Goal: Task Accomplishment & Management: Use online tool/utility

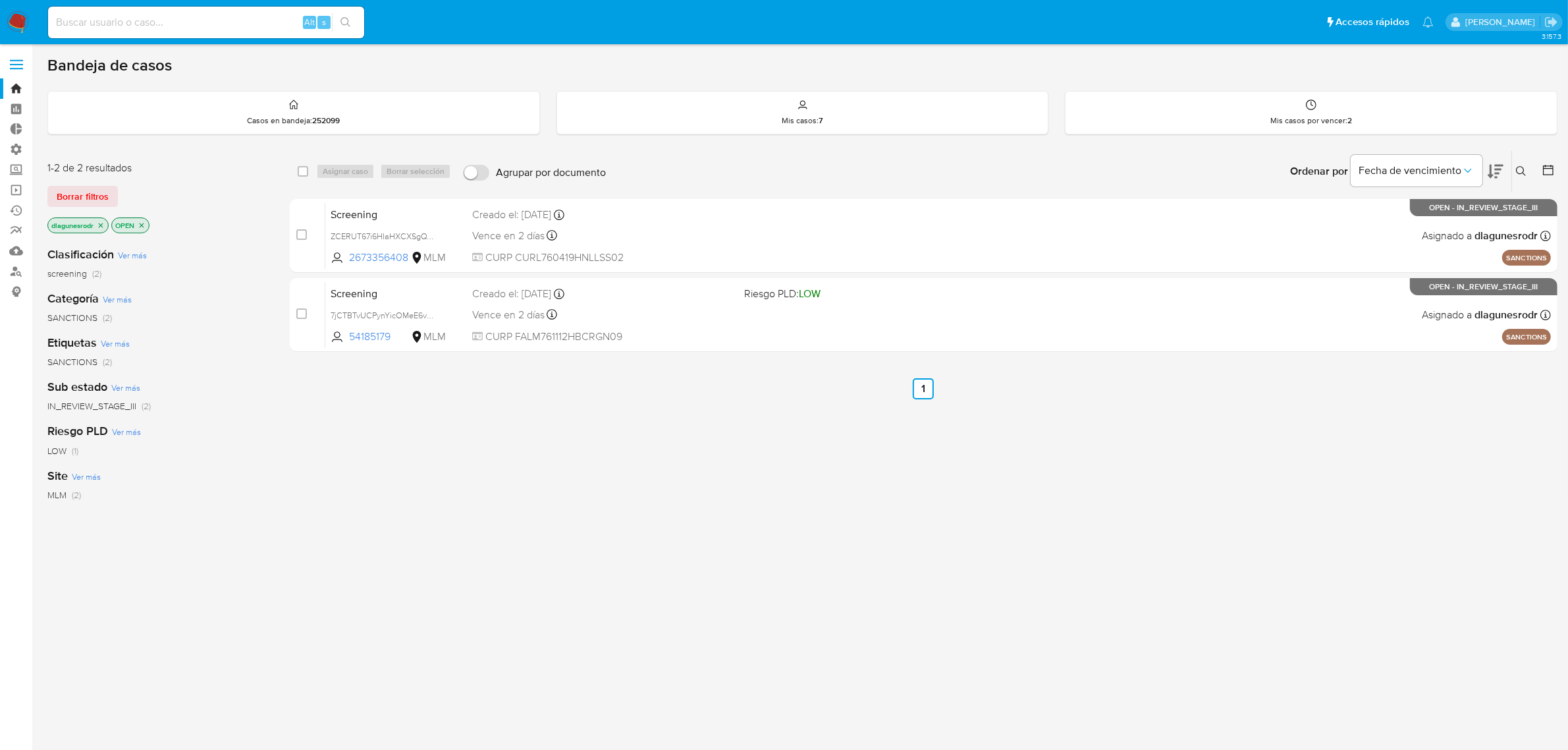
click at [20, 66] on label at bounding box center [16, 65] width 33 height 28
click at [0, 0] on input "checkbox" at bounding box center [0, 0] width 0 height 0
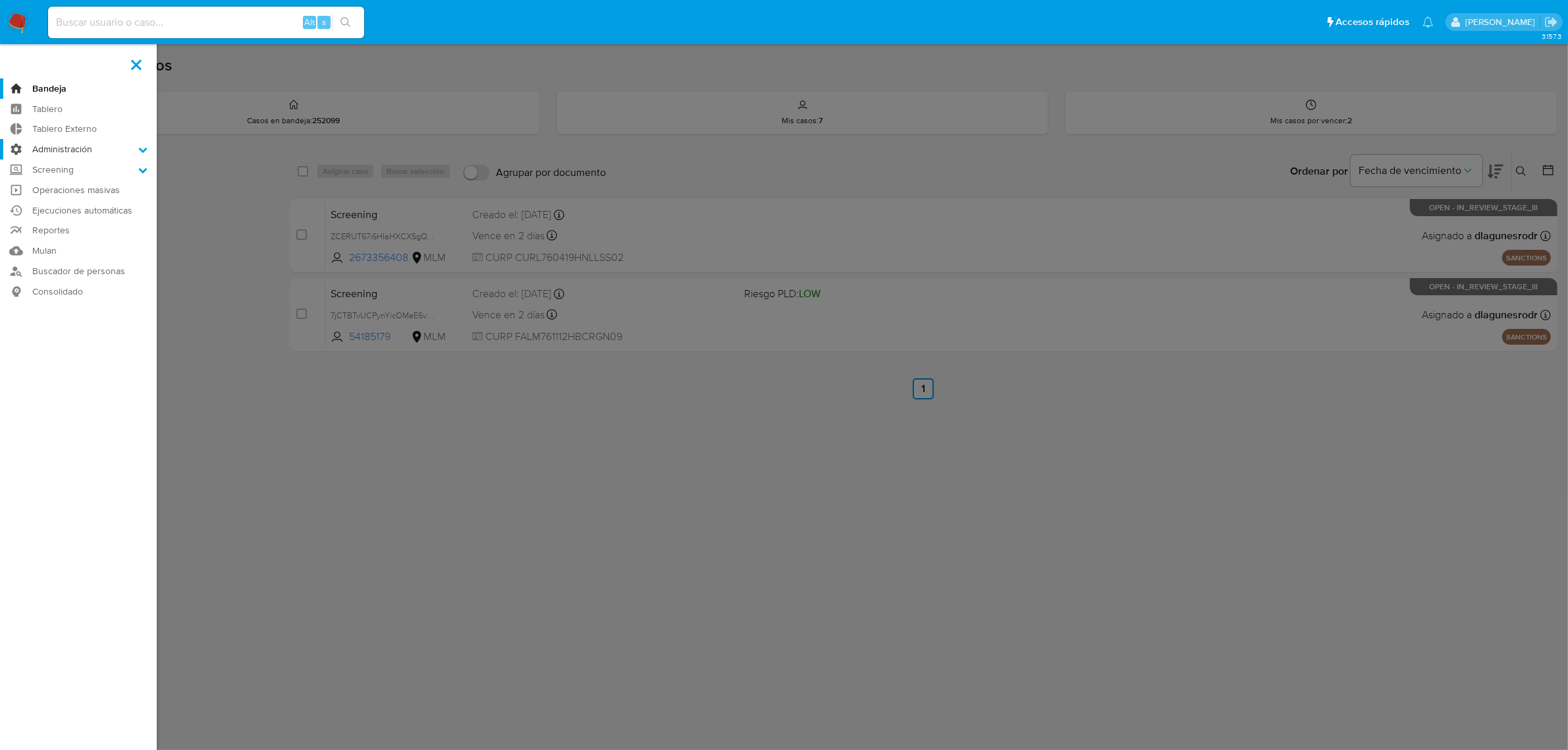
click at [132, 147] on label "Administración" at bounding box center [78, 150] width 157 height 20
click at [0, 0] on input "Administración" at bounding box center [0, 0] width 0 height 0
click at [61, 164] on link "Reglas" at bounding box center [78, 168] width 157 height 17
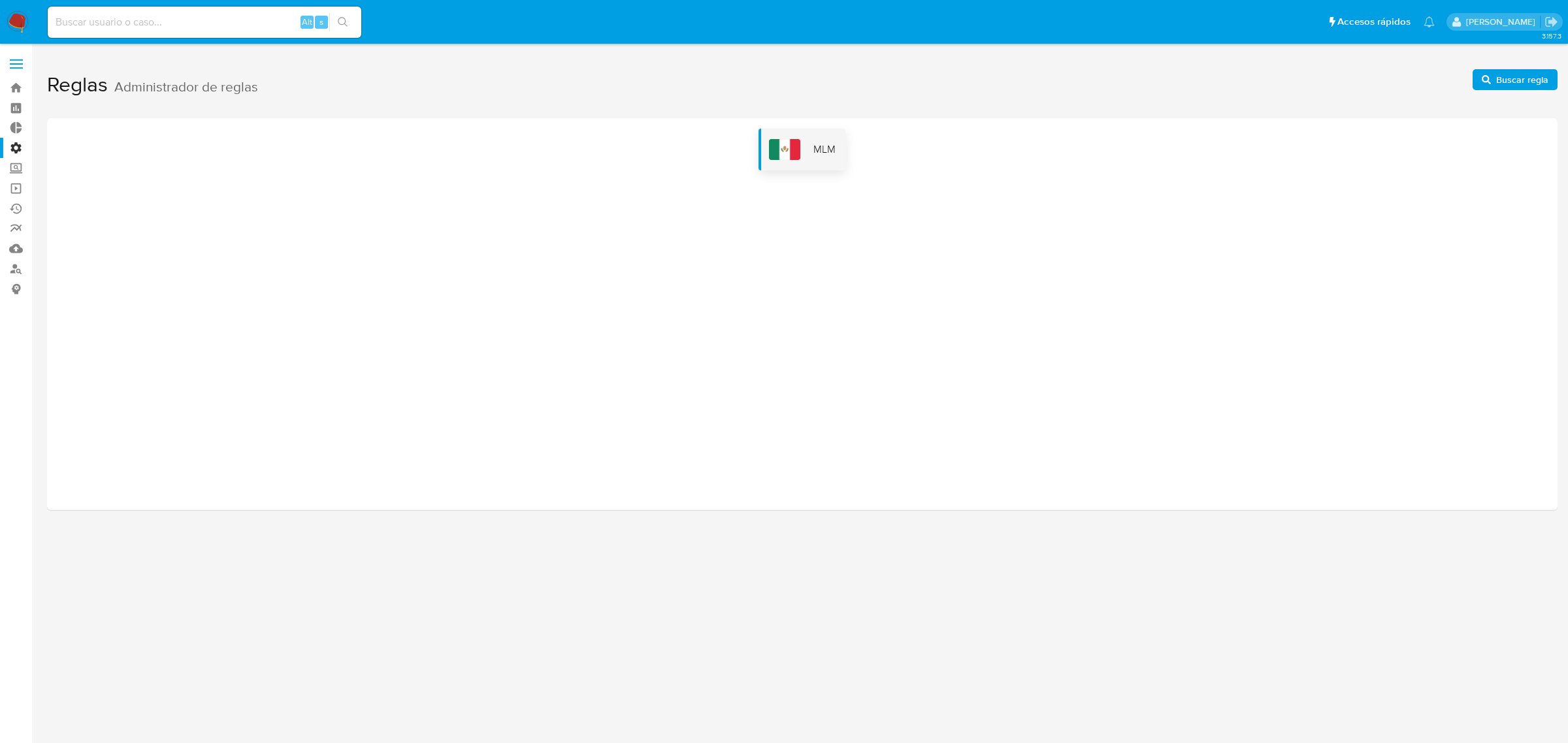
click at [830, 155] on span "MLM" at bounding box center [825, 150] width 22 height 15
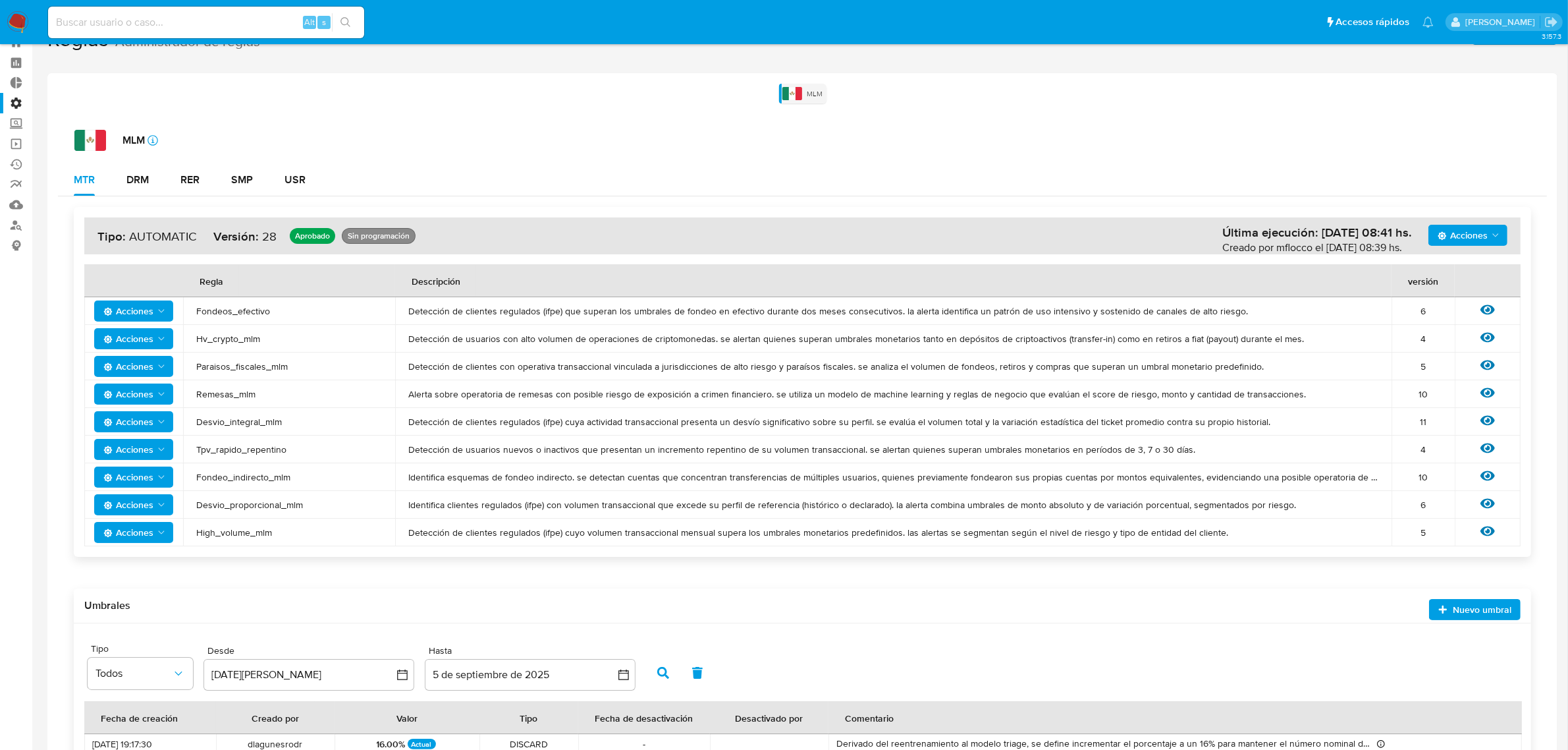
scroll to position [83, 0]
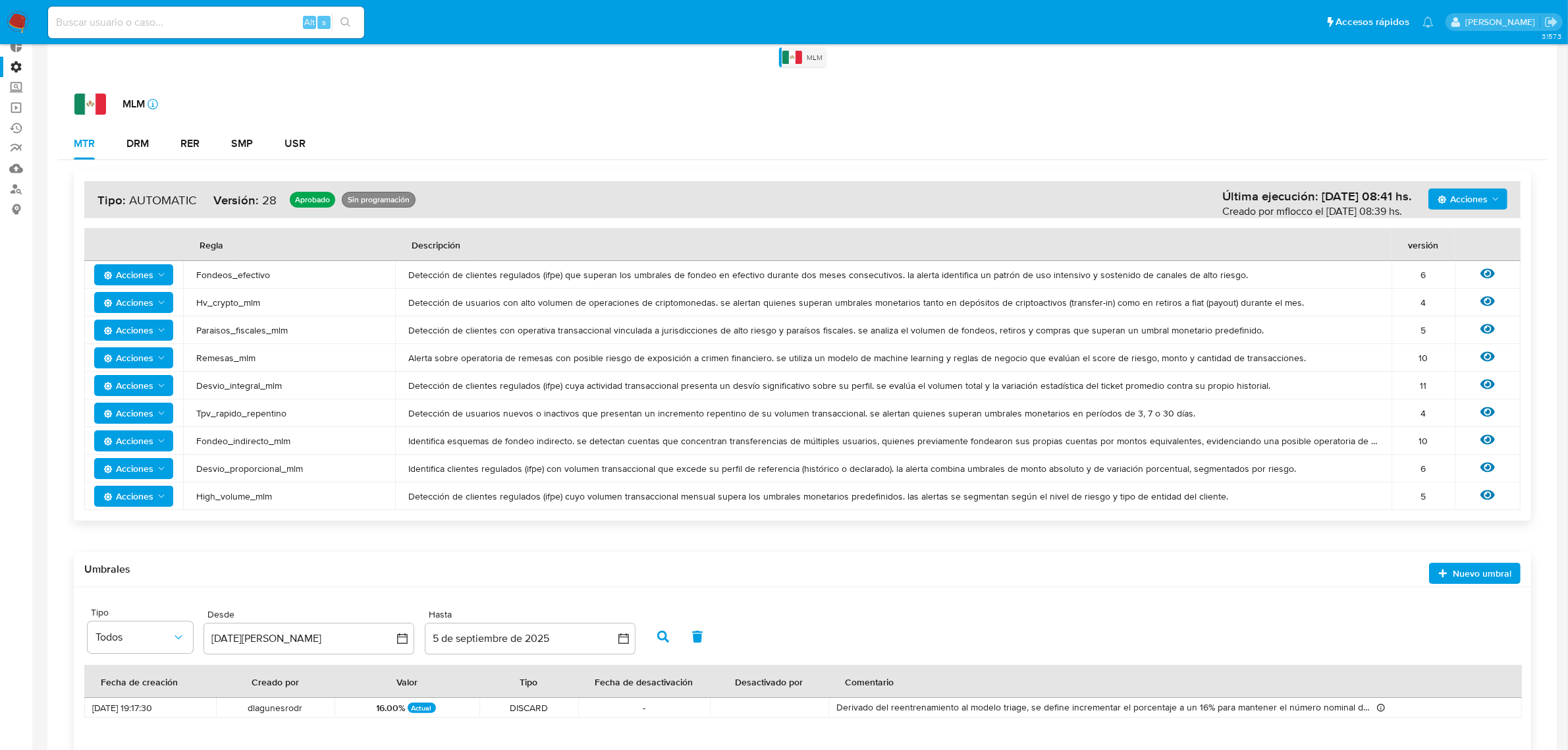
click at [1496, 495] on div "Ver regla" at bounding box center [1488, 496] width 40 height 17
click at [1490, 495] on icon at bounding box center [1488, 495] width 15 height 10
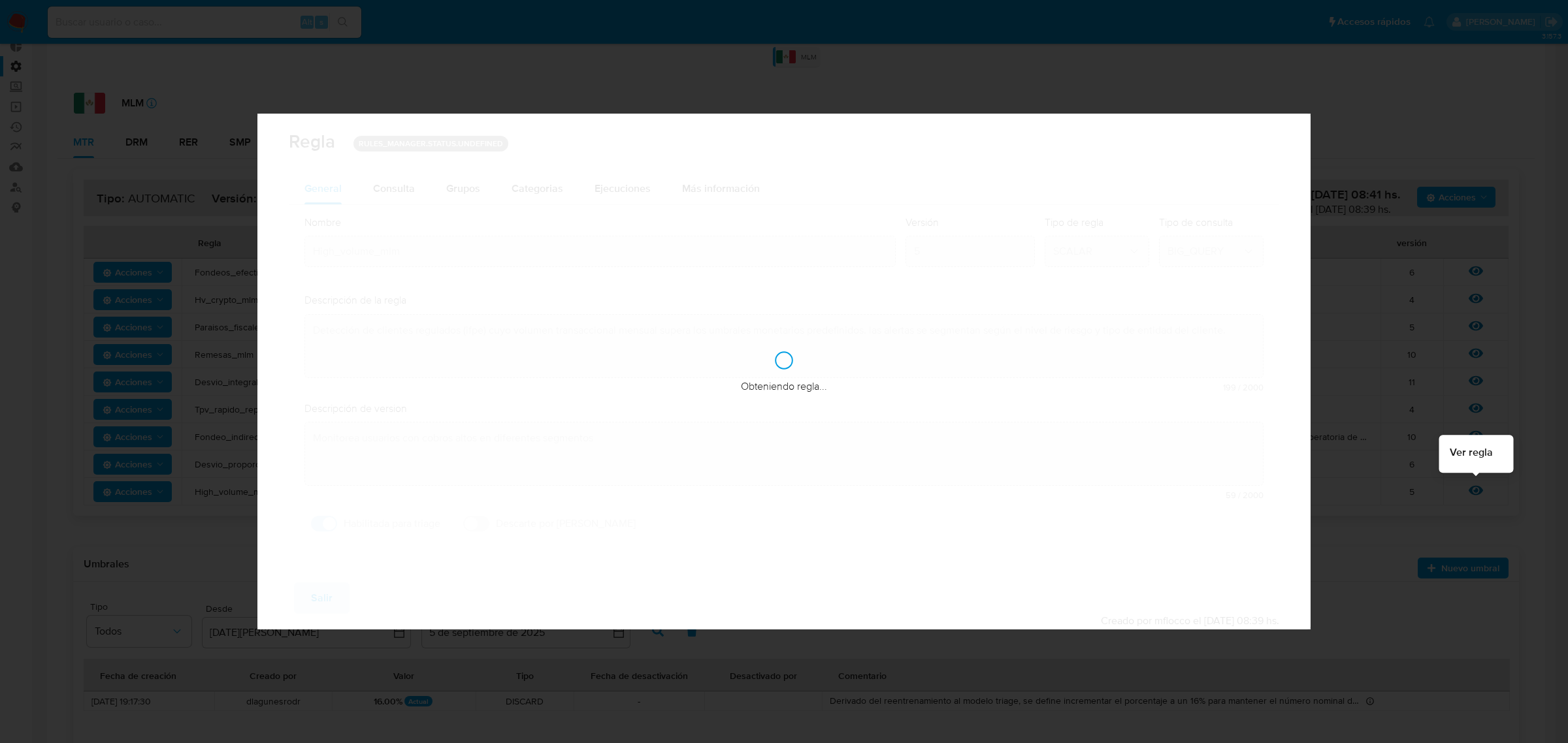
checkbox input "true"
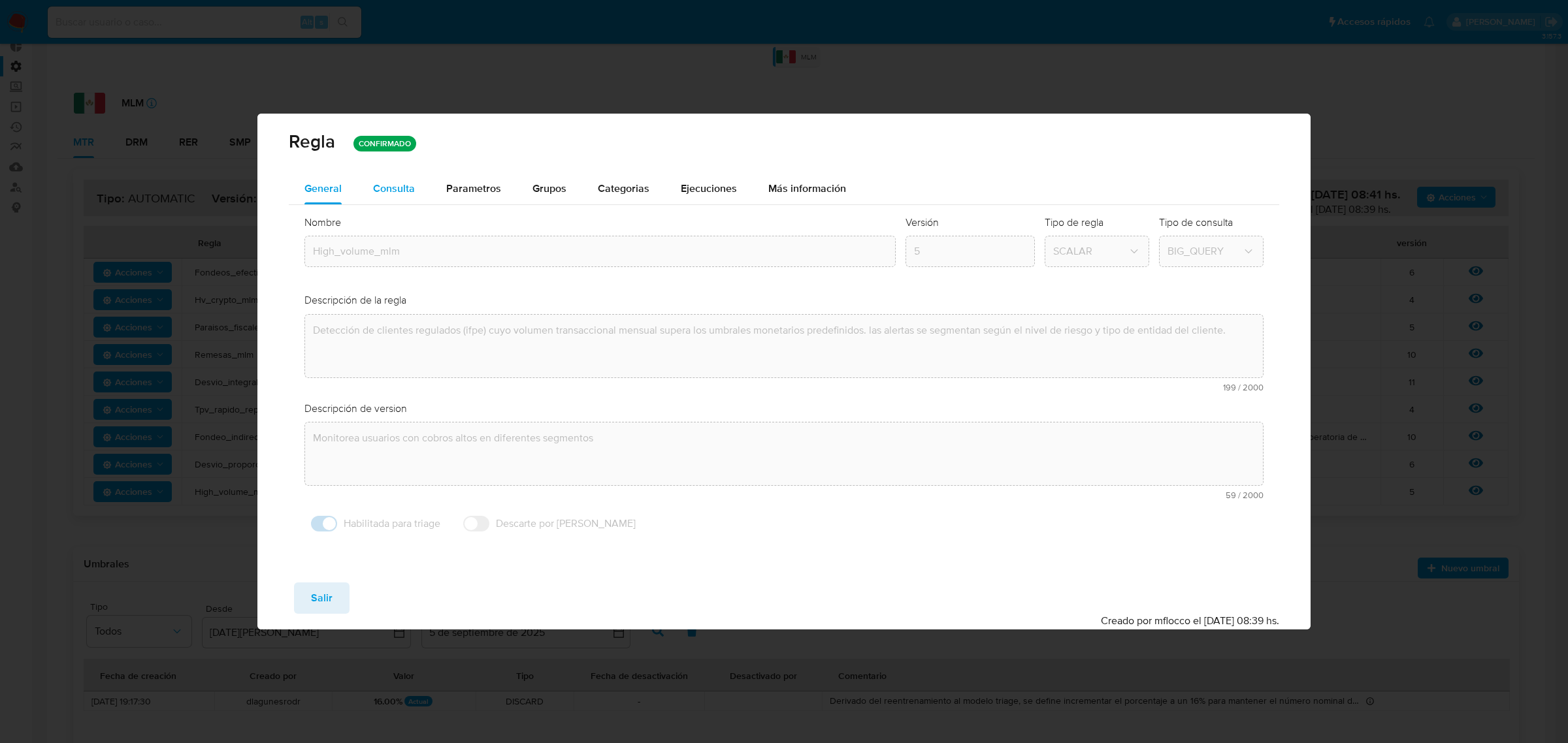
click at [397, 183] on span "Consulta" at bounding box center [393, 188] width 41 height 15
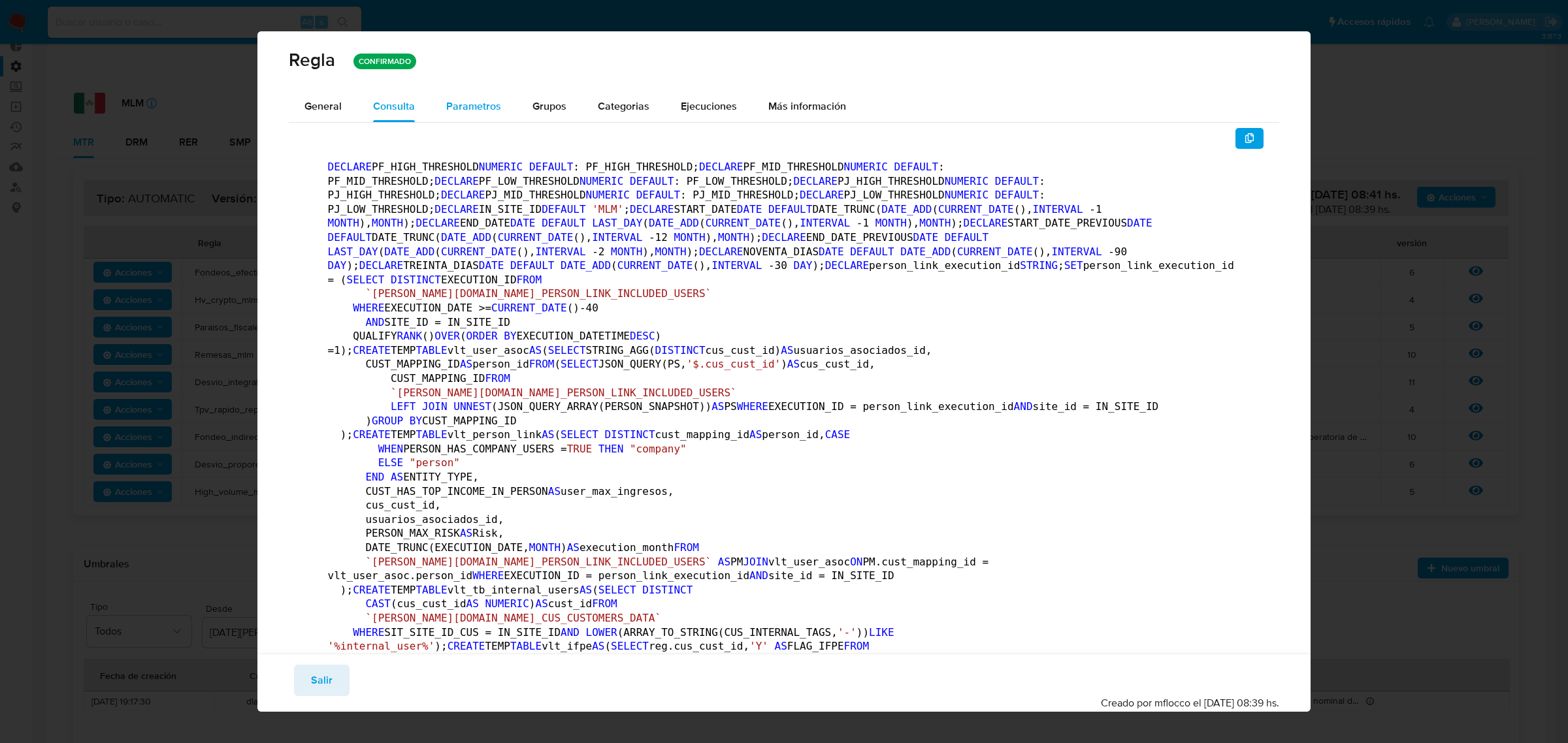
click at [457, 107] on span "Parametros" at bounding box center [474, 106] width 55 height 15
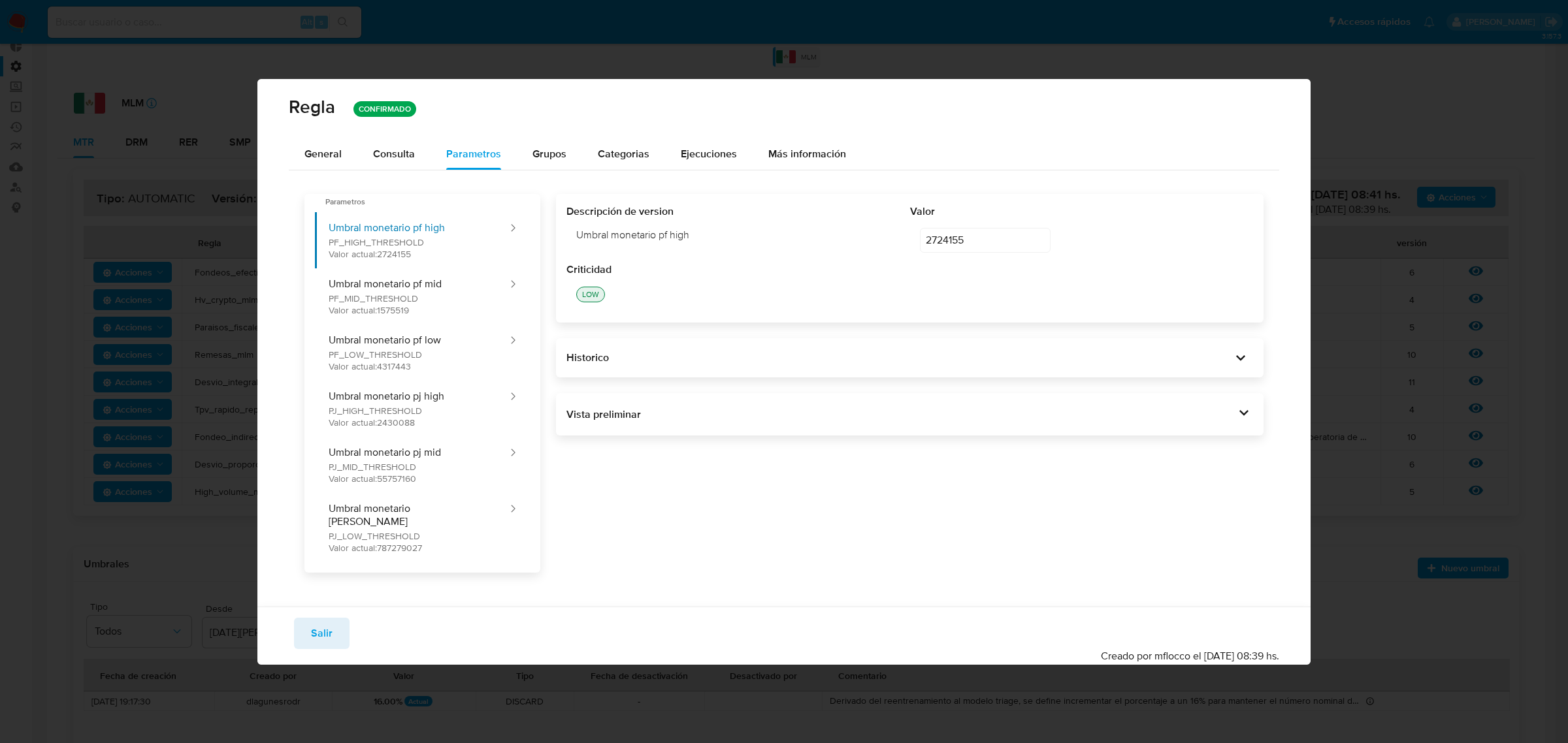
click at [971, 260] on div "2724155 2724155 editar contenido: Valor" at bounding box center [1082, 240] width 344 height 44
click at [825, 250] on div "Umbral monetario pf high" at bounding box center [738, 235] width 344 height 34
click at [226, 34] on div "Regla CONFIRMADO General Consulta Parametros Grupos Categorias Ejecuciones Más …" at bounding box center [784, 371] width 1568 height 743
click at [334, 630] on button "Salir" at bounding box center [322, 633] width 55 height 31
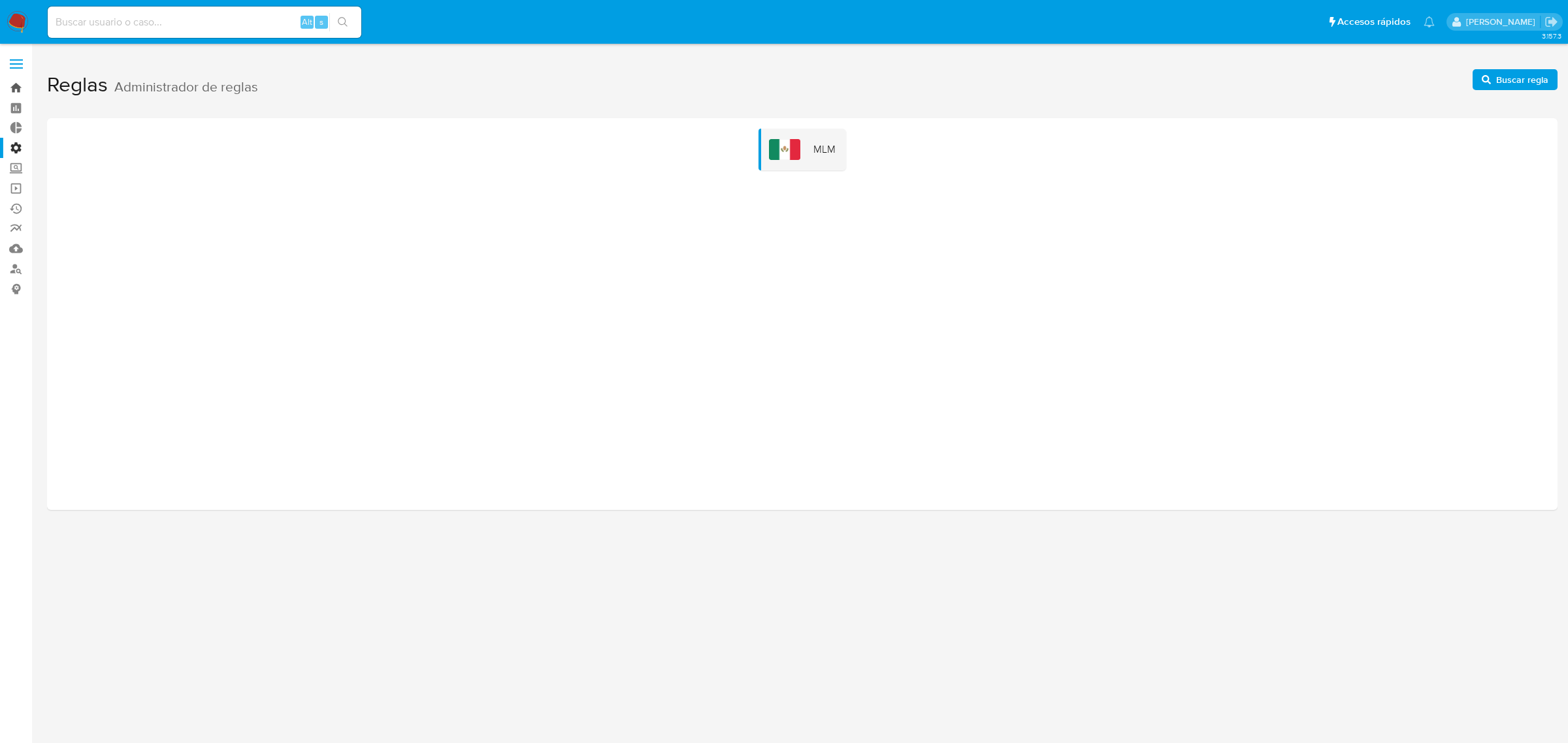
click at [11, 89] on link "Bandeja" at bounding box center [77, 87] width 156 height 20
